Goal: Find specific page/section: Find specific page/section

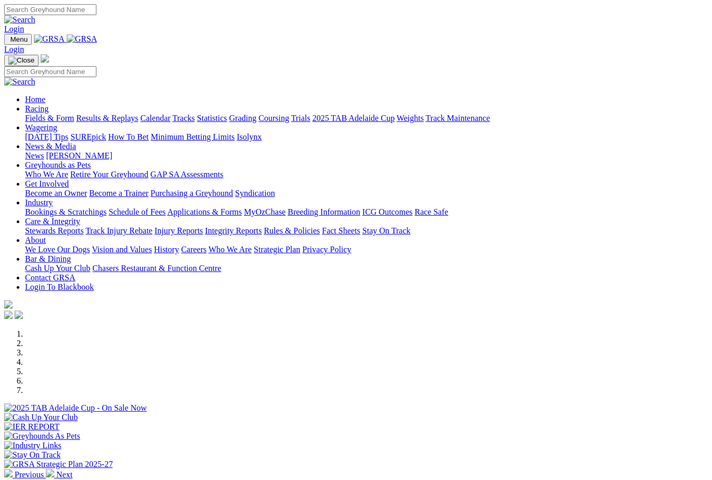
click at [46, 235] on link "About" at bounding box center [35, 239] width 21 height 9
click at [53, 198] on link "Industry" at bounding box center [39, 202] width 28 height 9
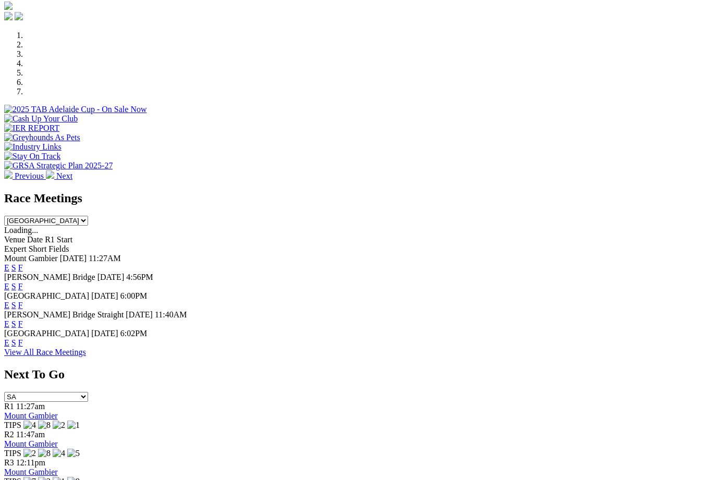
scroll to position [297, 7]
click at [36, 274] on span "[PERSON_NAME] Bridge" at bounding box center [49, 278] width 91 height 9
click at [35, 274] on div "Murray Bridge 24 Aug 25 4:56PM E S F" at bounding box center [355, 283] width 703 height 19
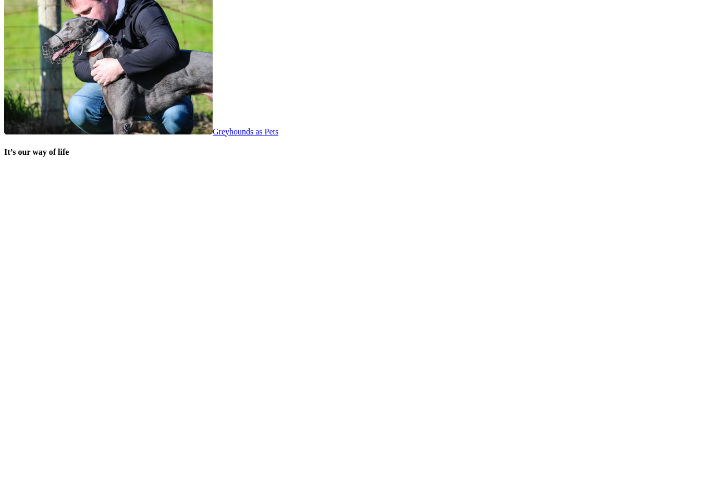
scroll to position [2025, 7]
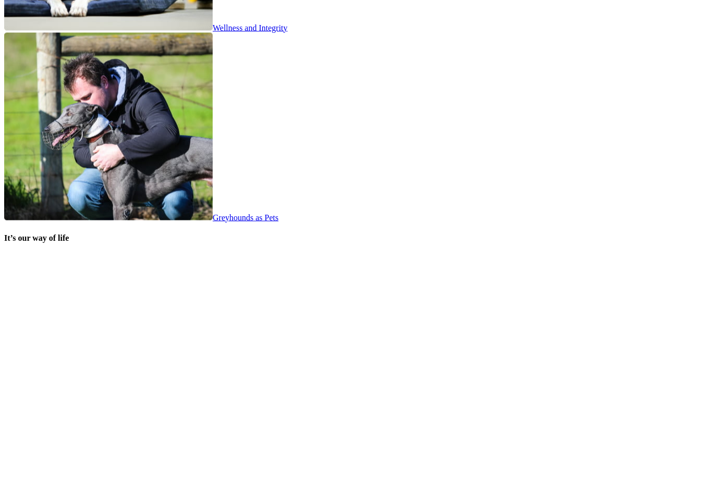
scroll to position [1941, 0]
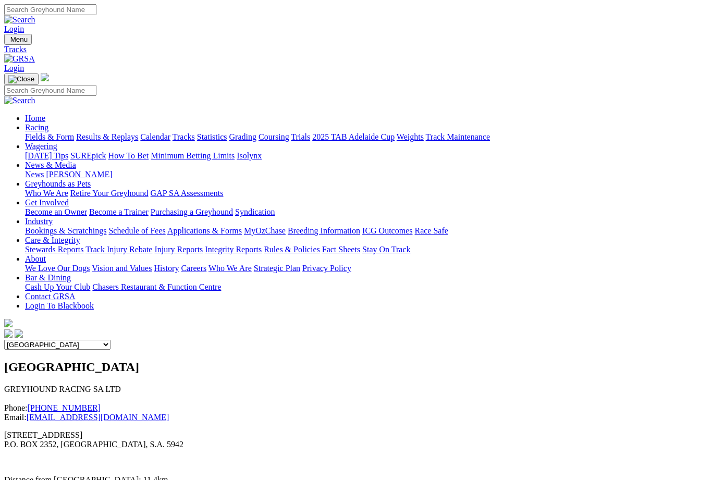
click at [110, 340] on select "Angle Park Gawler [GEOGRAPHIC_DATA] [PERSON_NAME][GEOGRAPHIC_DATA] [US_STATE] G…" at bounding box center [57, 345] width 106 height 10
select select "4"
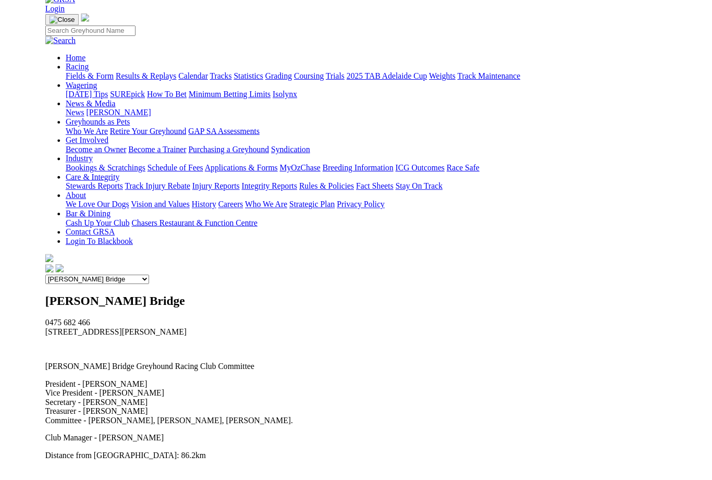
scroll to position [96, 0]
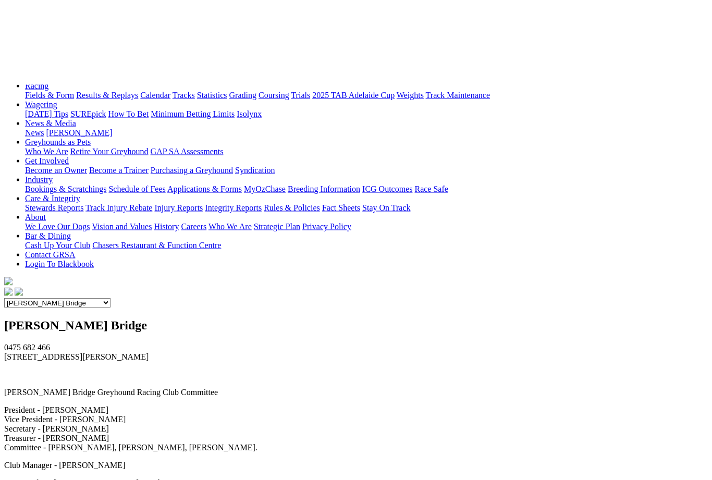
scroll to position [0, 0]
